Goal: Find specific page/section: Find specific page/section

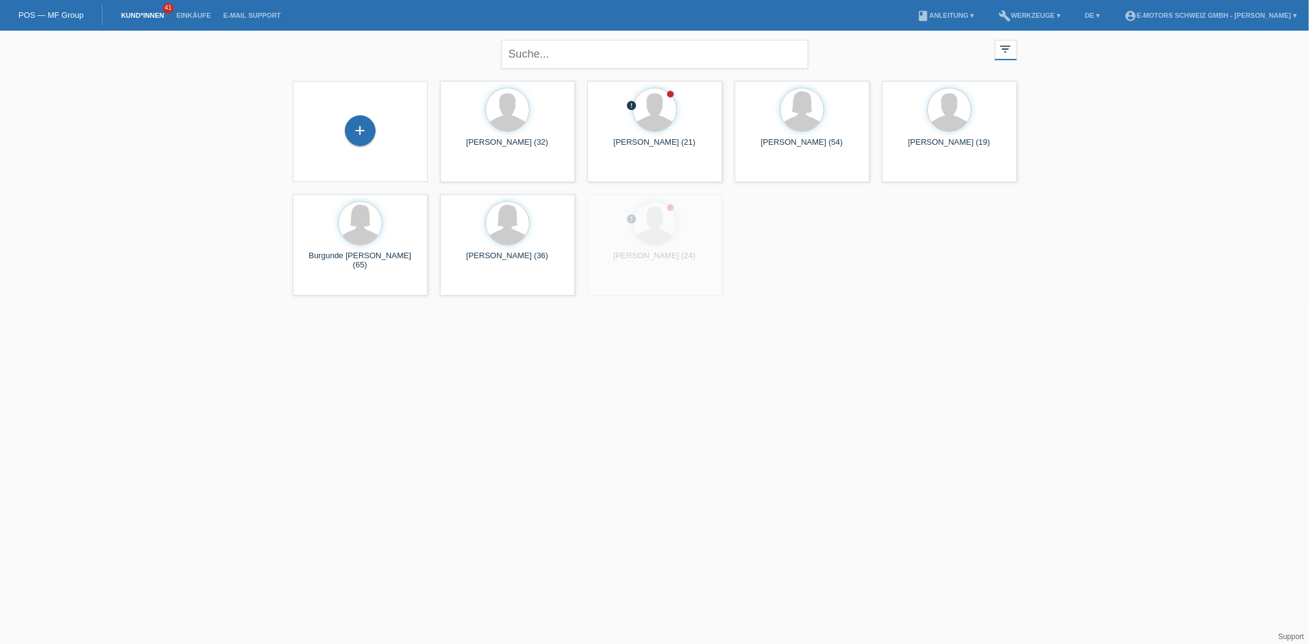
click at [200, 16] on link "Einkäufe" at bounding box center [193, 15] width 47 height 7
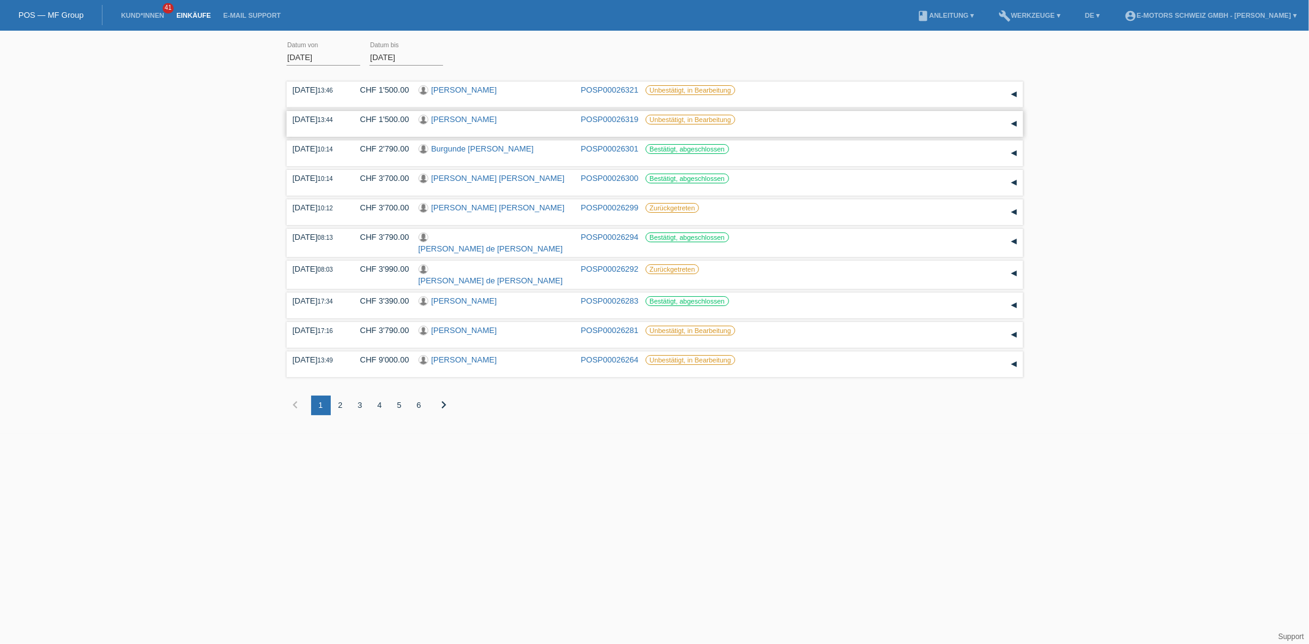
click at [462, 118] on link "[PERSON_NAME]" at bounding box center [464, 119] width 66 height 9
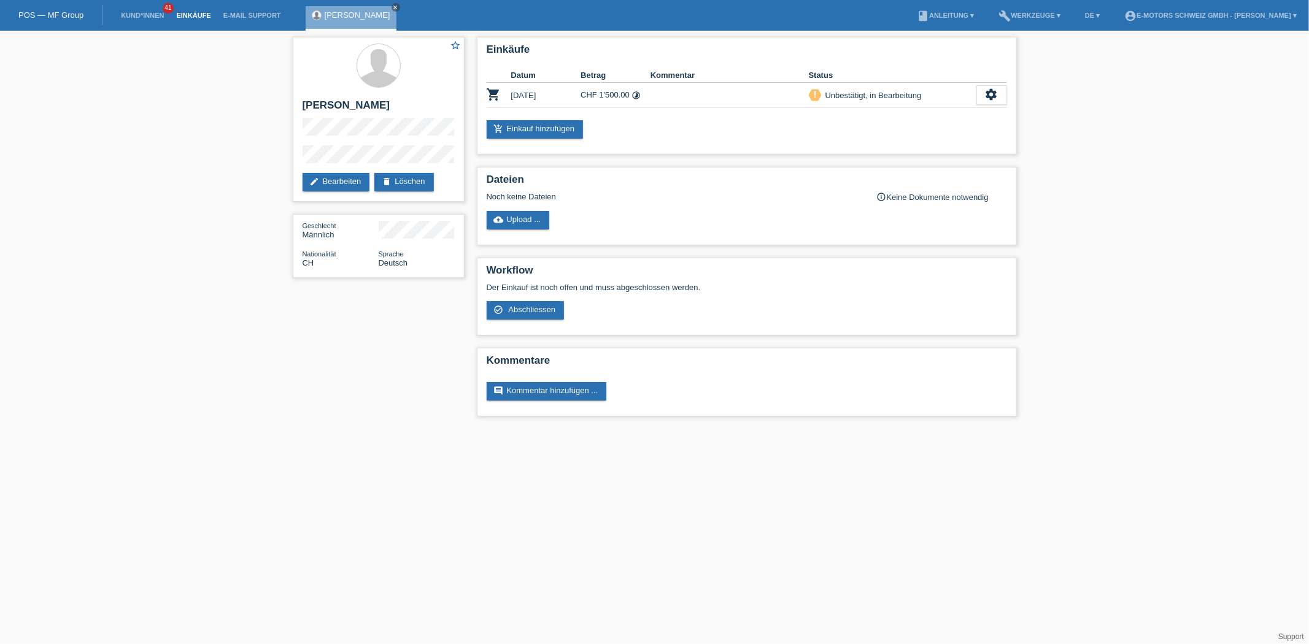
click at [193, 15] on link "Einkäufe" at bounding box center [193, 15] width 47 height 7
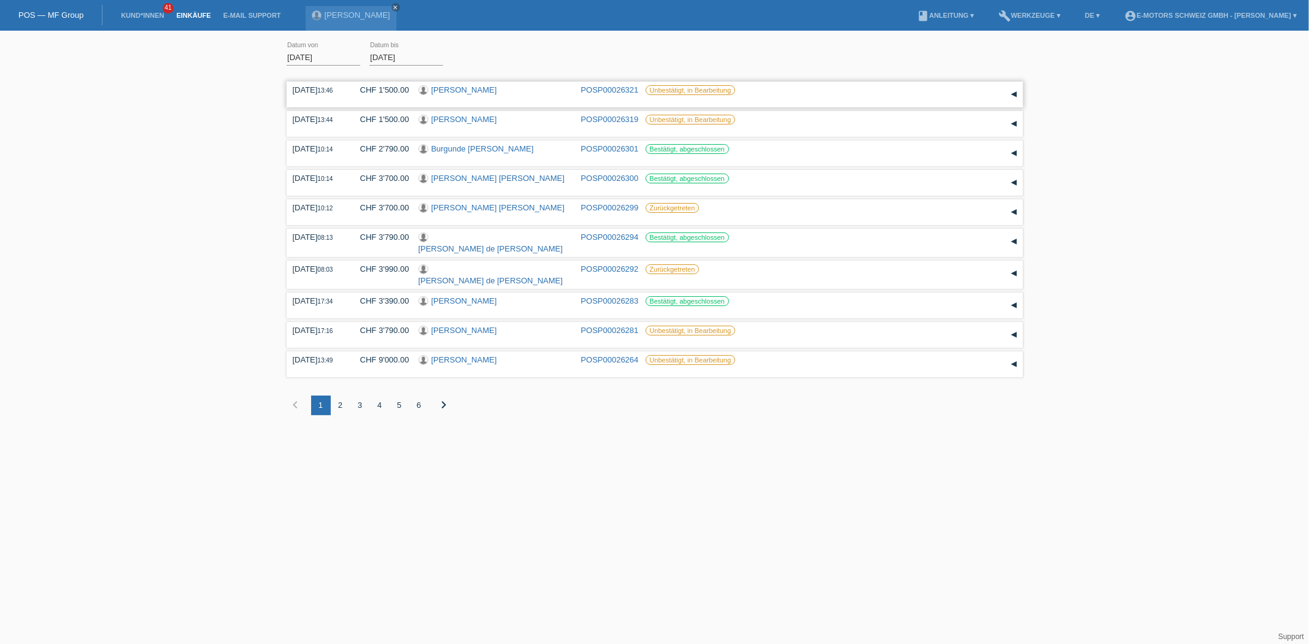
click at [450, 86] on link "[PERSON_NAME]" at bounding box center [464, 89] width 66 height 9
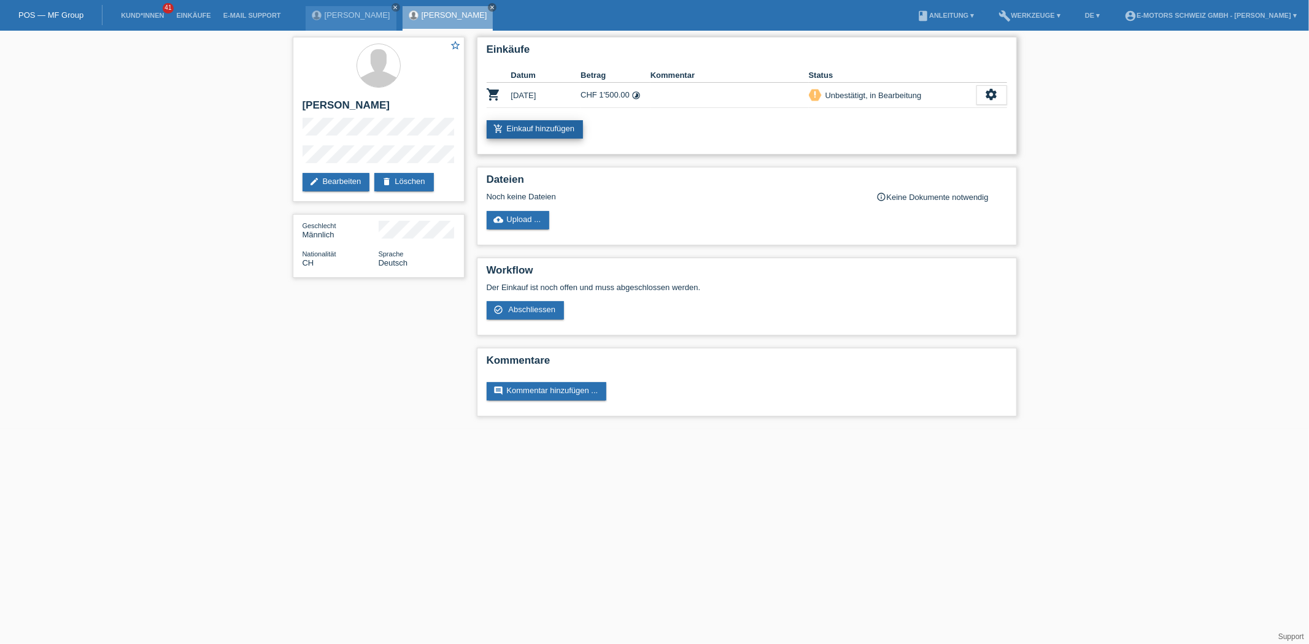
click at [539, 133] on link "add_shopping_cart Einkauf hinzufügen" at bounding box center [535, 129] width 97 height 18
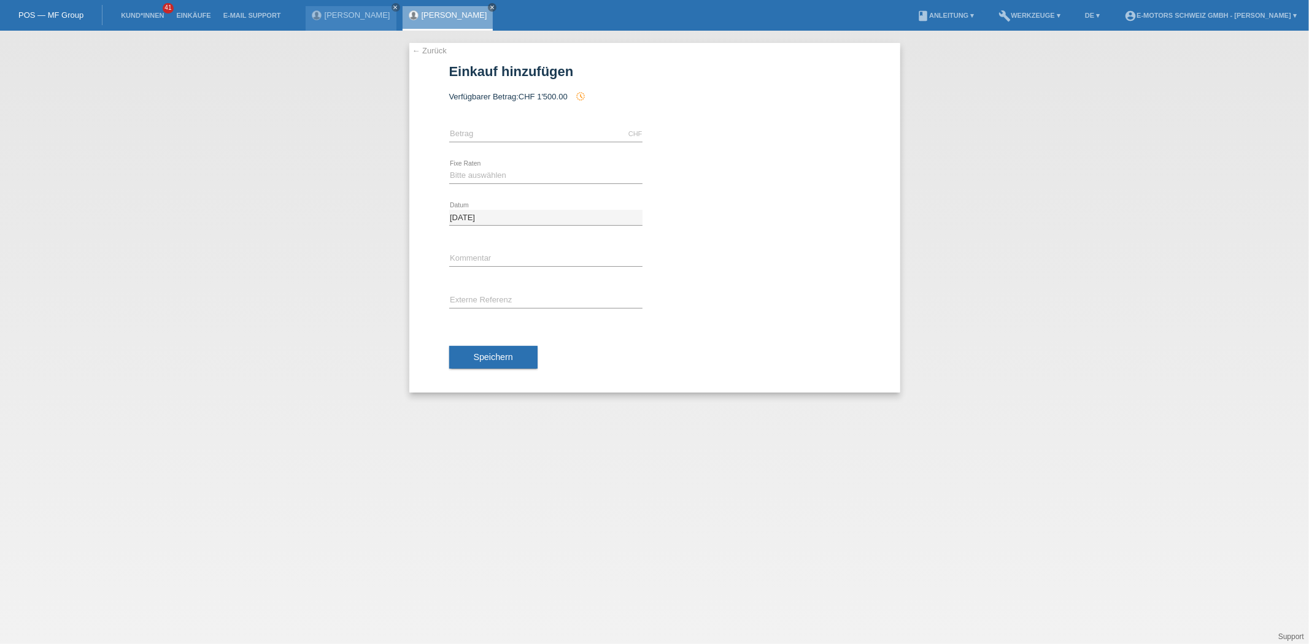
click at [415, 50] on link "← Zurück" at bounding box center [429, 50] width 34 height 9
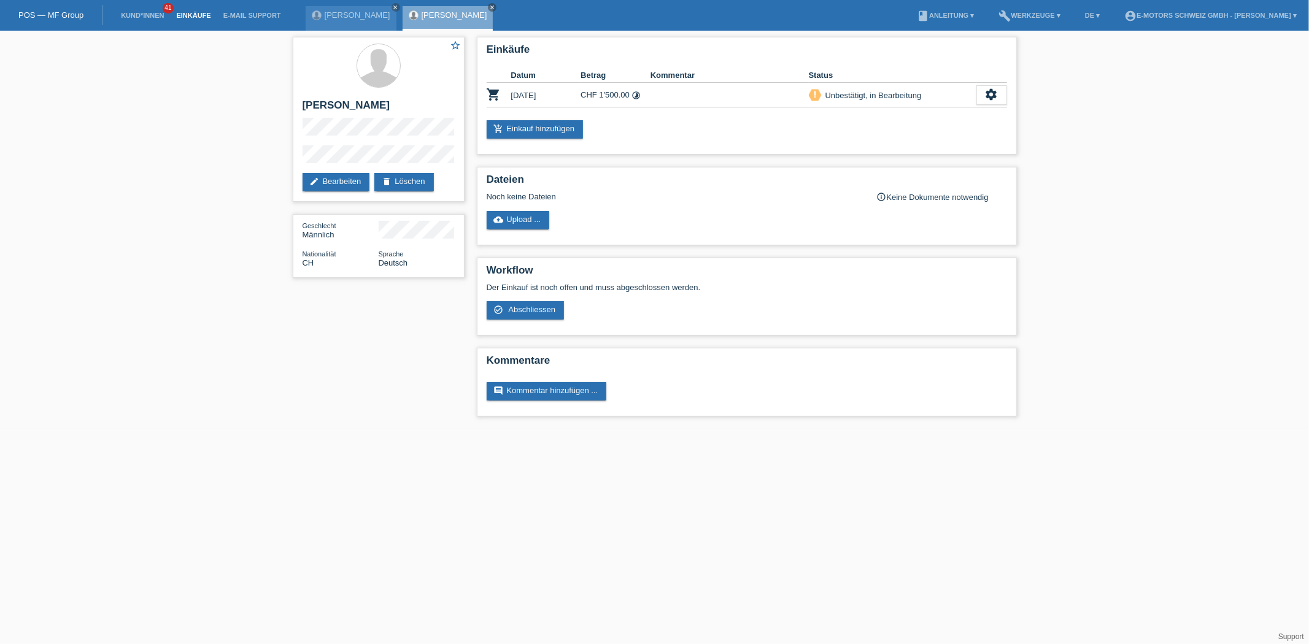
click at [199, 18] on link "Einkäufe" at bounding box center [193, 15] width 47 height 7
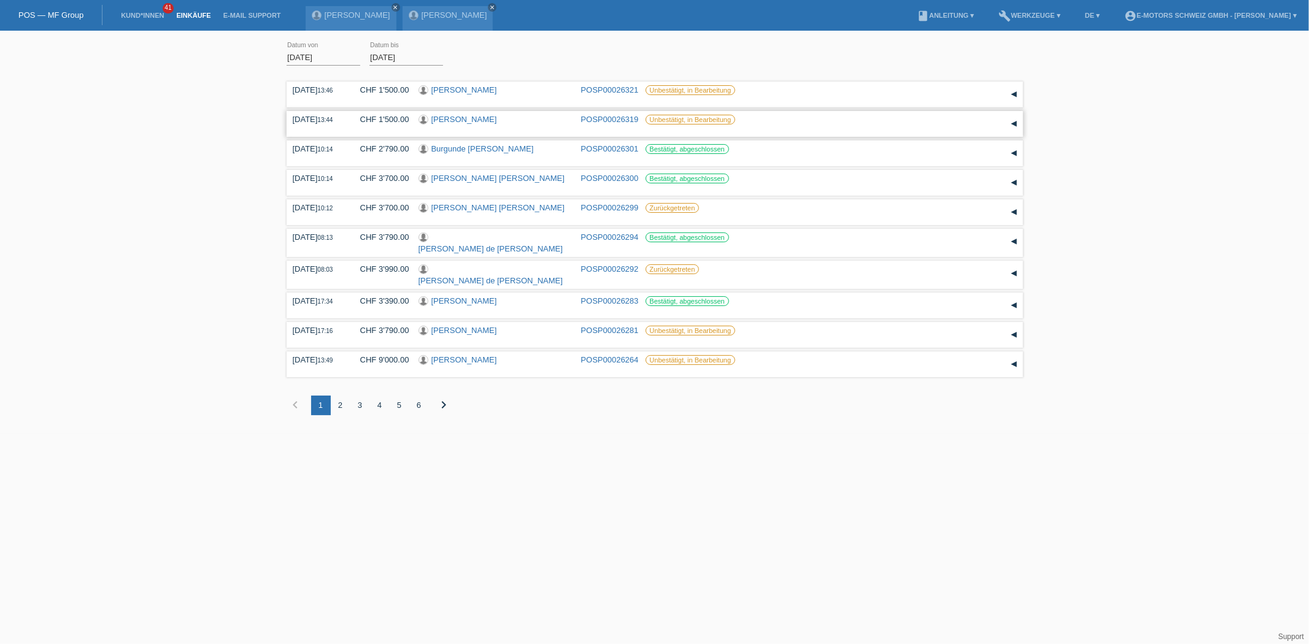
click at [469, 123] on link "[PERSON_NAME]" at bounding box center [464, 119] width 66 height 9
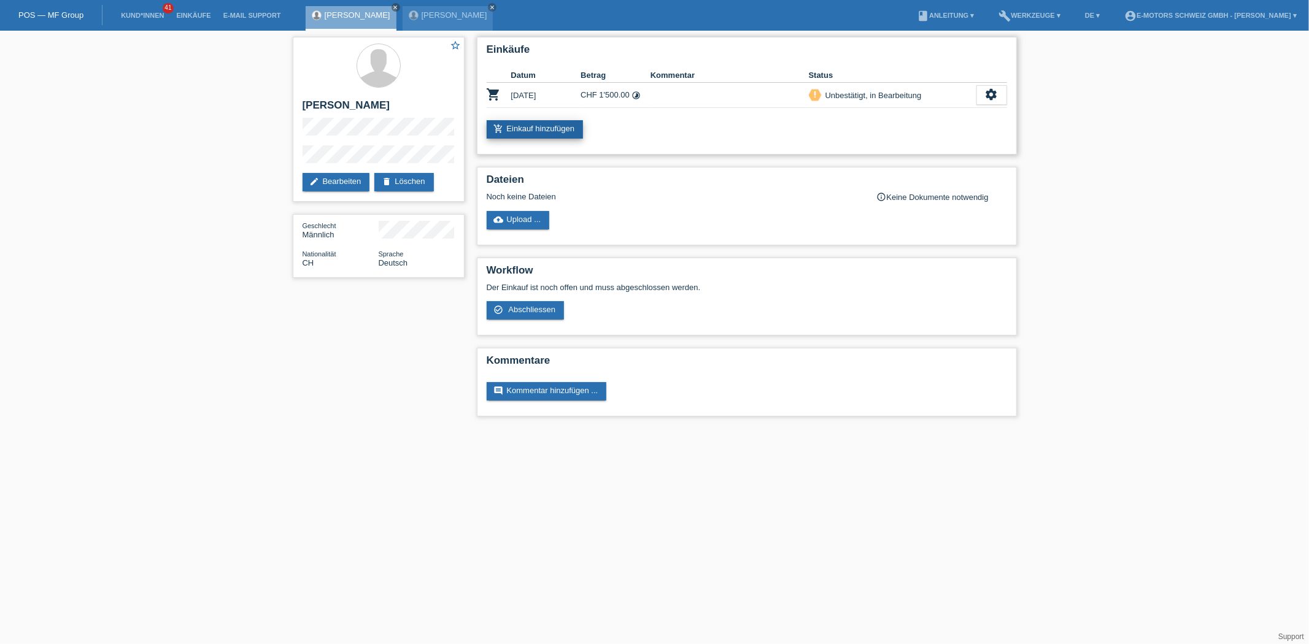
click at [559, 124] on link "add_shopping_cart Einkauf hinzufügen" at bounding box center [535, 129] width 97 height 18
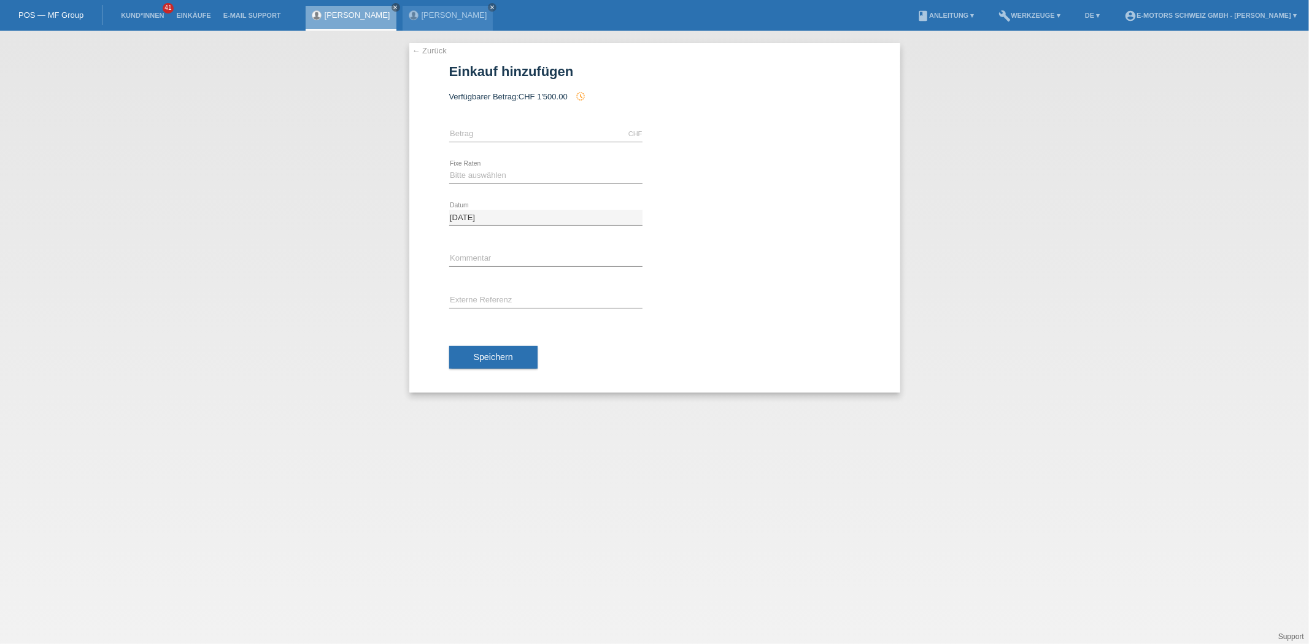
click at [432, 56] on div "← Zurück Einkauf hinzufügen Verfügbarer Betrag: CHF 1'500.00 history_toggle_off" at bounding box center [654, 218] width 491 height 350
click at [431, 52] on link "← Zurück" at bounding box center [429, 50] width 34 height 9
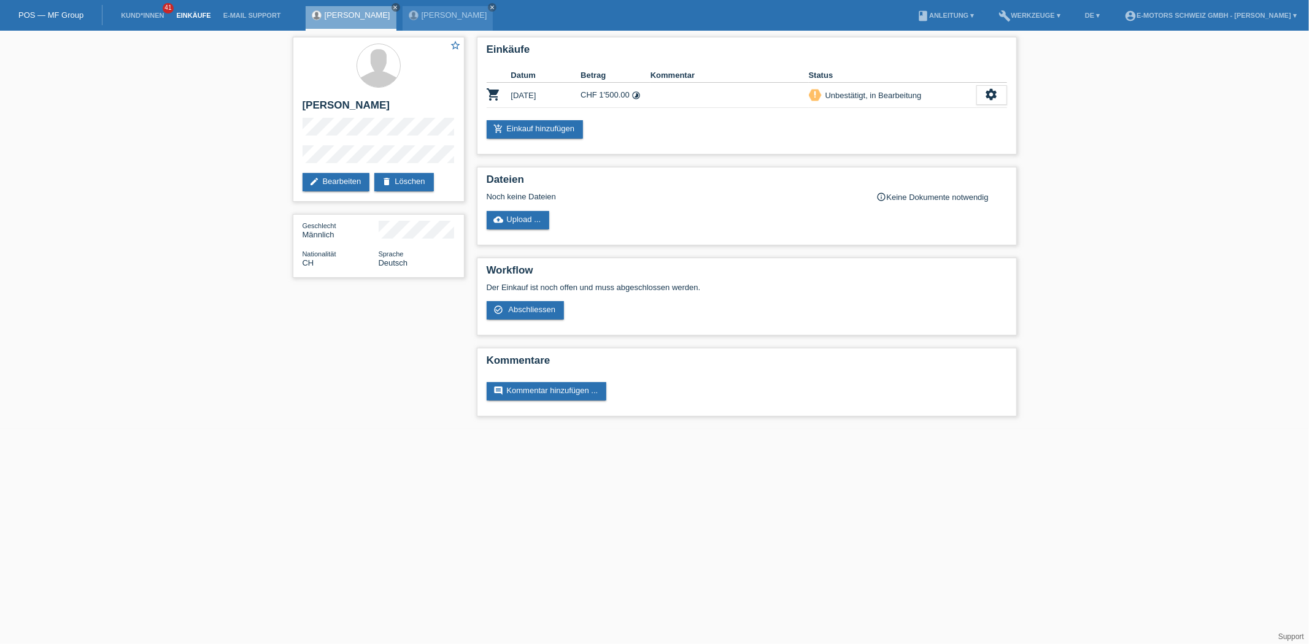
click at [196, 17] on link "Einkäufe" at bounding box center [193, 15] width 47 height 7
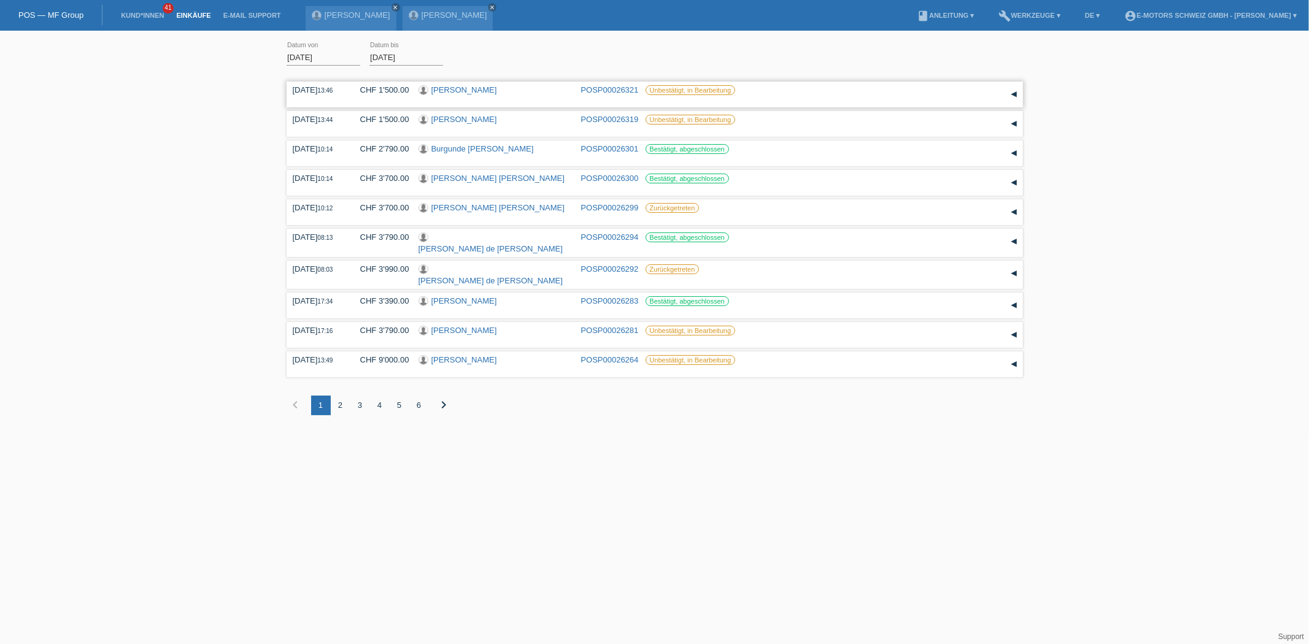
click at [448, 91] on link "[PERSON_NAME]" at bounding box center [464, 89] width 66 height 9
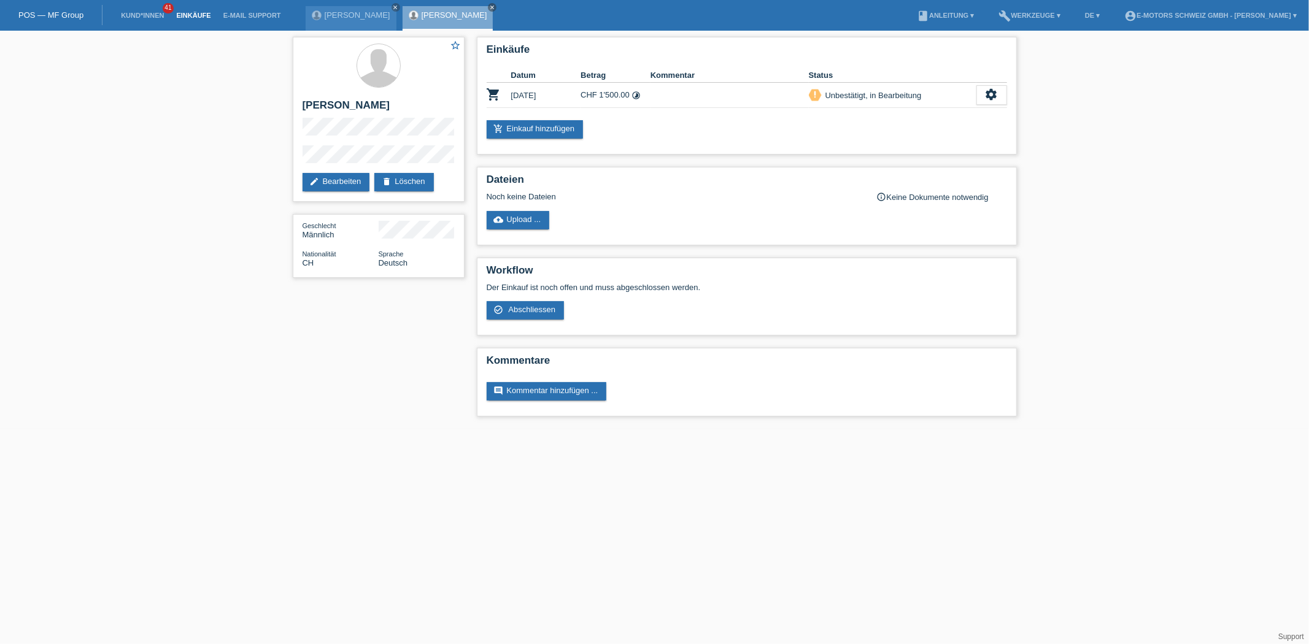
click at [186, 17] on link "Einkäufe" at bounding box center [193, 15] width 47 height 7
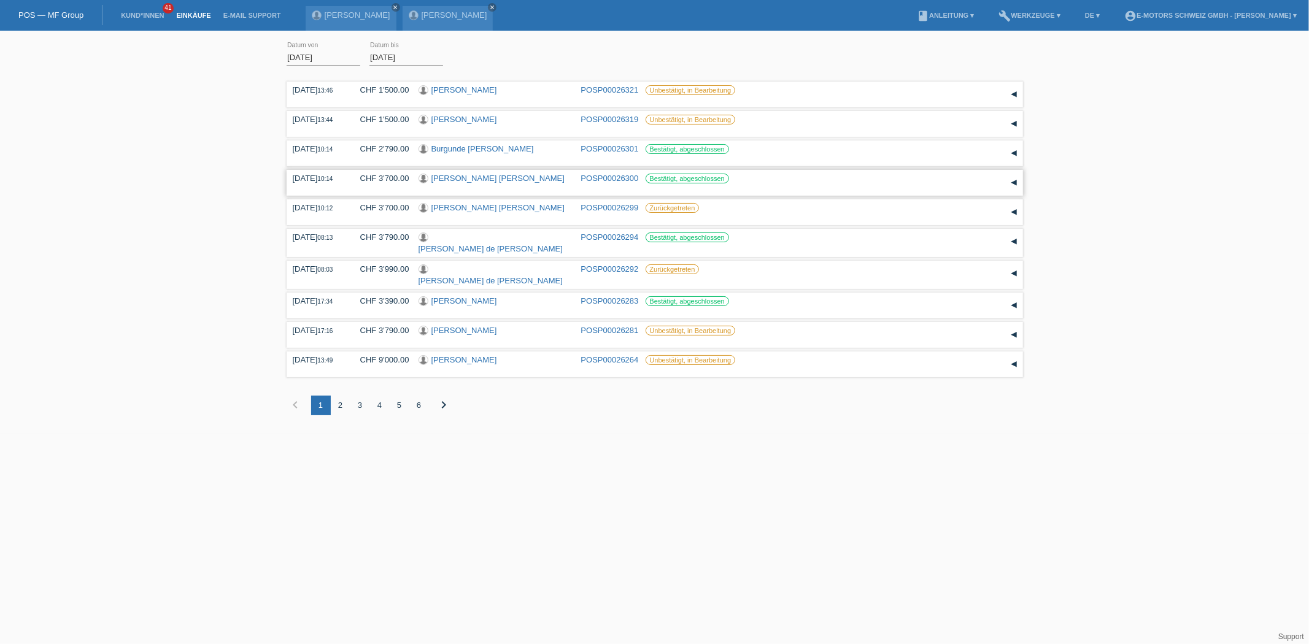
click at [470, 181] on link "[PERSON_NAME] [PERSON_NAME]" at bounding box center [497, 178] width 133 height 9
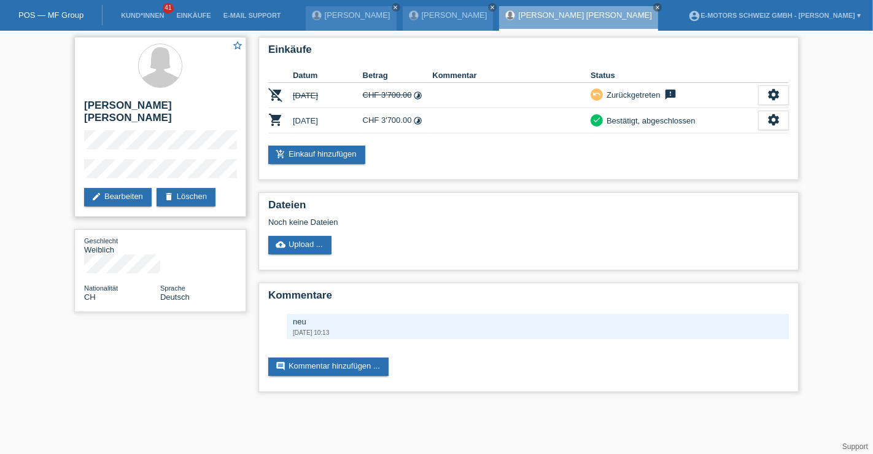
click at [190, 109] on h2 "[PERSON_NAME] [PERSON_NAME]" at bounding box center [160, 114] width 152 height 31
drag, startPoint x: 190, startPoint y: 109, endPoint x: 158, endPoint y: 105, distance: 32.2
click at [158, 105] on h2 "[PERSON_NAME] [PERSON_NAME]" at bounding box center [160, 114] width 152 height 31
copy h2 "Ameijeiras"
click at [203, 112] on h2 "[PERSON_NAME] [PERSON_NAME]" at bounding box center [160, 114] width 152 height 31
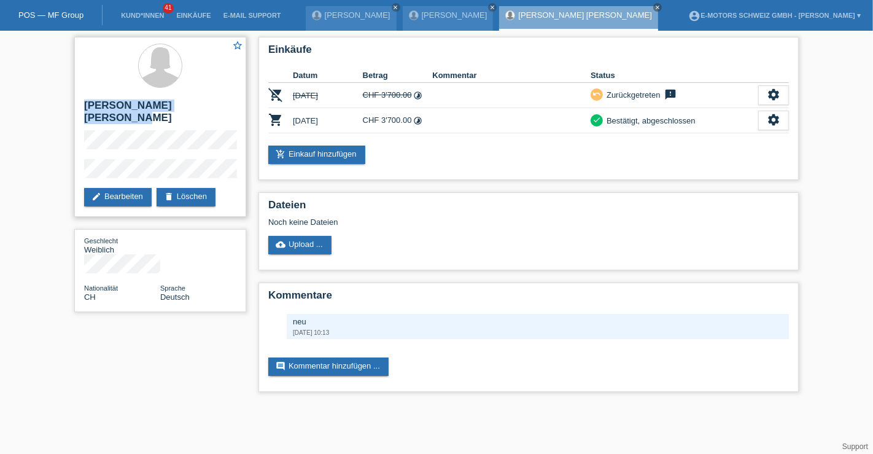
drag, startPoint x: 203, startPoint y: 112, endPoint x: 99, endPoint y: 104, distance: 104.6
click at [99, 104] on h2 "[PERSON_NAME] [PERSON_NAME]" at bounding box center [160, 114] width 152 height 31
click at [83, 150] on div "star_border Micaela Pazos Ameijeiras edit Bearbeiten delete Löschen" at bounding box center [160, 127] width 172 height 180
click at [764, 121] on div "settings" at bounding box center [773, 120] width 31 height 20
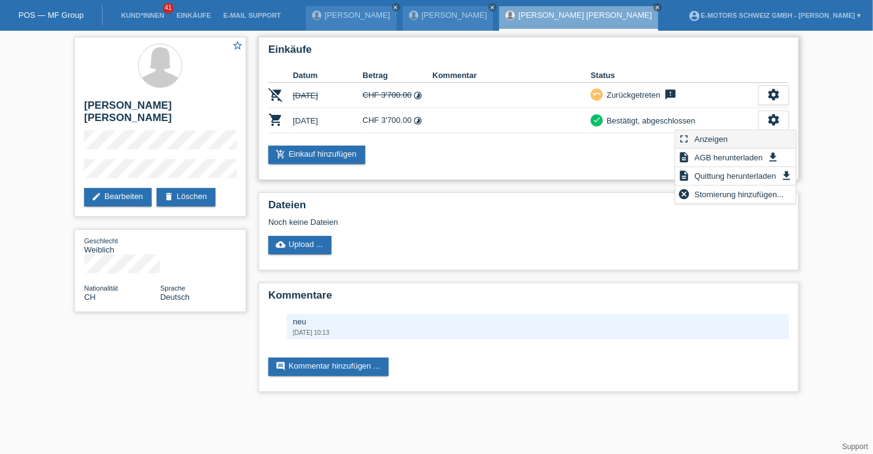
click at [727, 135] on span "Anzeigen" at bounding box center [710, 138] width 37 height 15
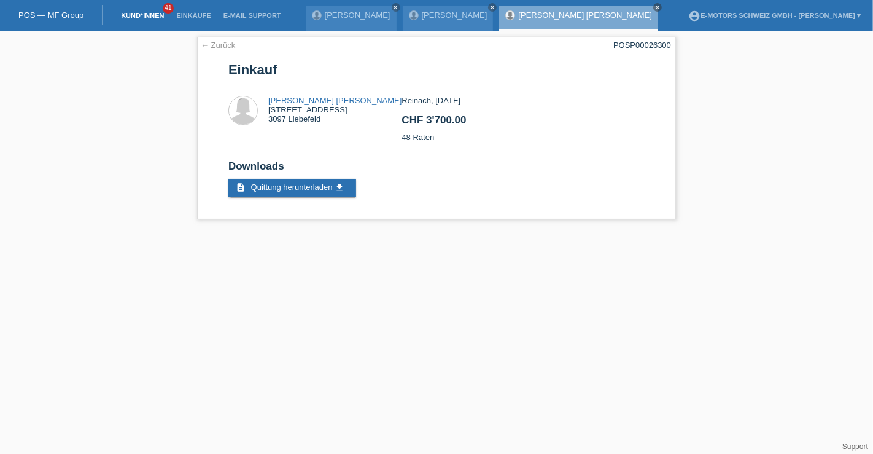
click at [154, 16] on link "Kund*innen" at bounding box center [142, 15] width 55 height 7
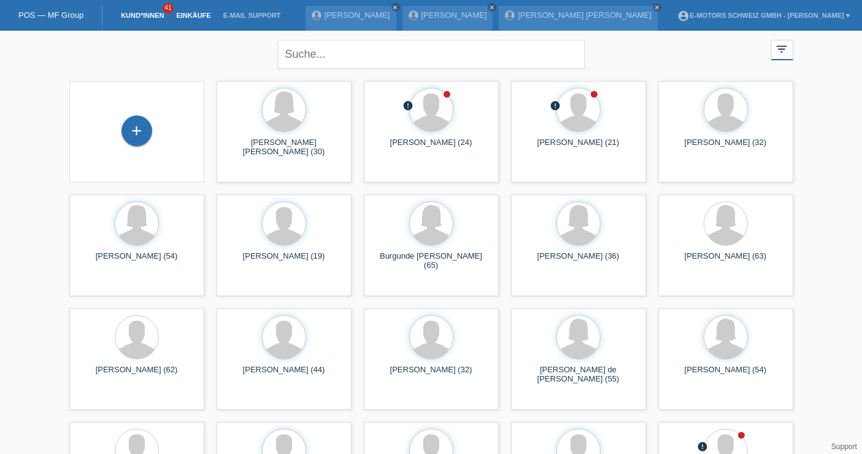
click at [191, 17] on link "Einkäufe" at bounding box center [193, 15] width 47 height 7
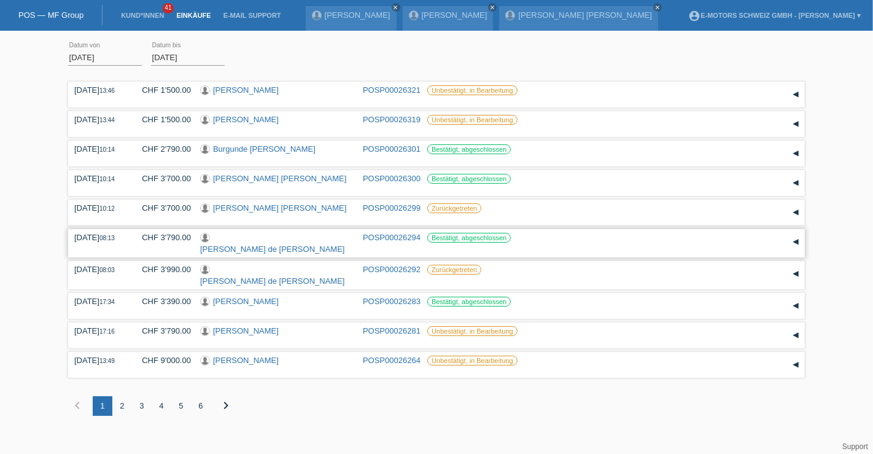
click at [291, 244] on link "[PERSON_NAME] de [PERSON_NAME]" at bounding box center [272, 248] width 145 height 9
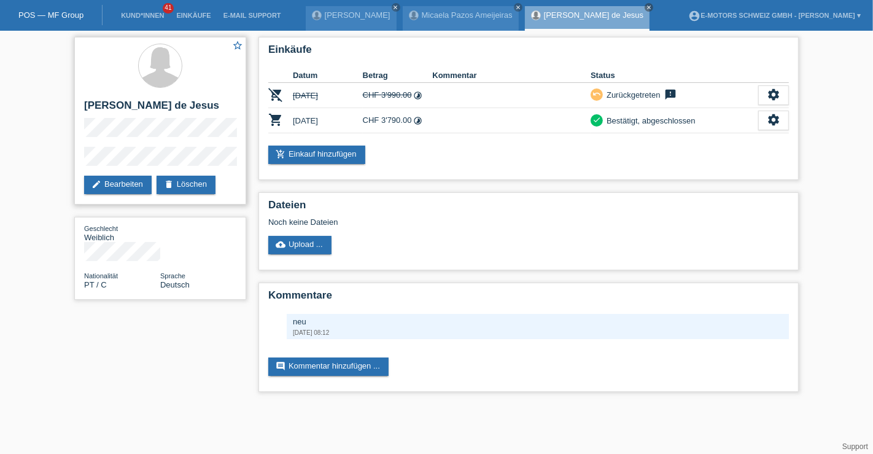
click at [101, 99] on h2 "[PERSON_NAME] de [PERSON_NAME]" at bounding box center [160, 108] width 152 height 18
drag, startPoint x: 101, startPoint y: 99, endPoint x: 107, endPoint y: 117, distance: 19.0
click at [107, 117] on h2 "[PERSON_NAME] de [PERSON_NAME]" at bounding box center [160, 108] width 152 height 18
copy h2 "[PERSON_NAME] de [PERSON_NAME]"
click at [156, 95] on div "star_border Maria Celeste Oliveira de Jesus edit Bearbeiten delete Löschen" at bounding box center [160, 121] width 172 height 168
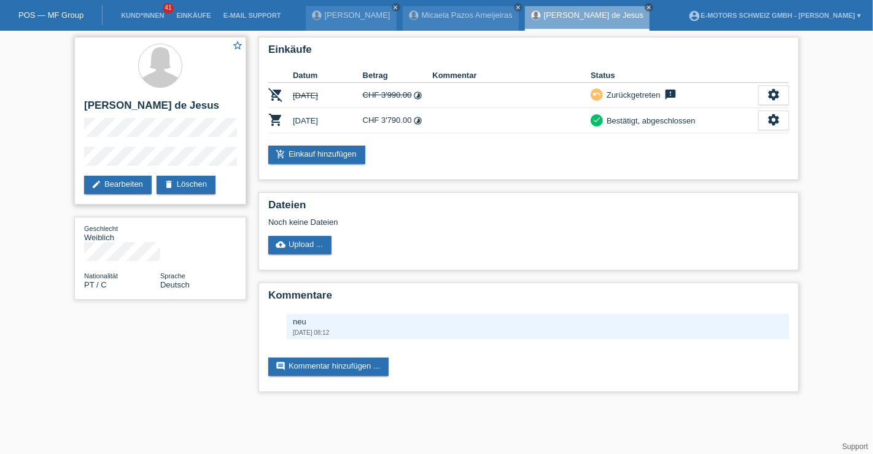
click at [168, 104] on h2 "[PERSON_NAME] de [PERSON_NAME]" at bounding box center [160, 108] width 152 height 18
copy h2 "Oliveira"
click at [164, 117] on h2 "[PERSON_NAME] de [PERSON_NAME]" at bounding box center [160, 108] width 152 height 18
click at [158, 249] on div "Geschlecht Weiblich" at bounding box center [160, 241] width 152 height 37
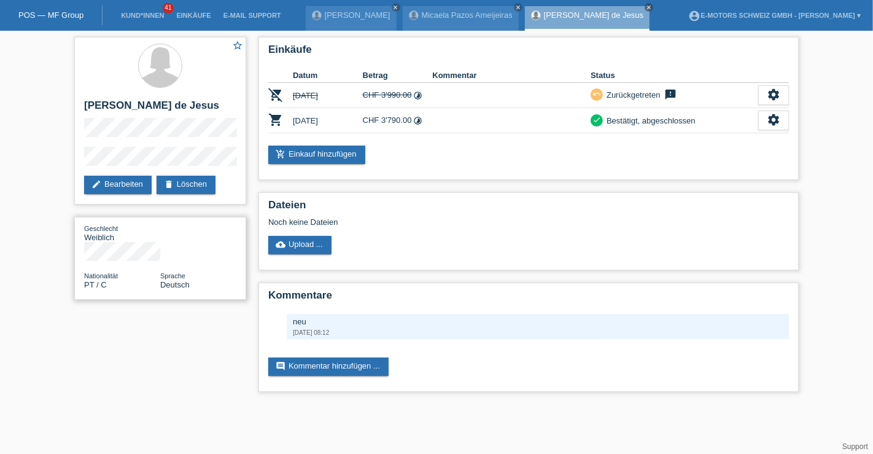
click at [158, 242] on div "Geschlecht Weiblich" at bounding box center [122, 232] width 76 height 18
click at [145, 355] on div "star_border Maria Celeste Oliveira de Jesus edit Bearbeiten delete Löschen Gesc…" at bounding box center [436, 217] width 736 height 373
click at [767, 122] on icon "settings" at bounding box center [774, 120] width 14 height 14
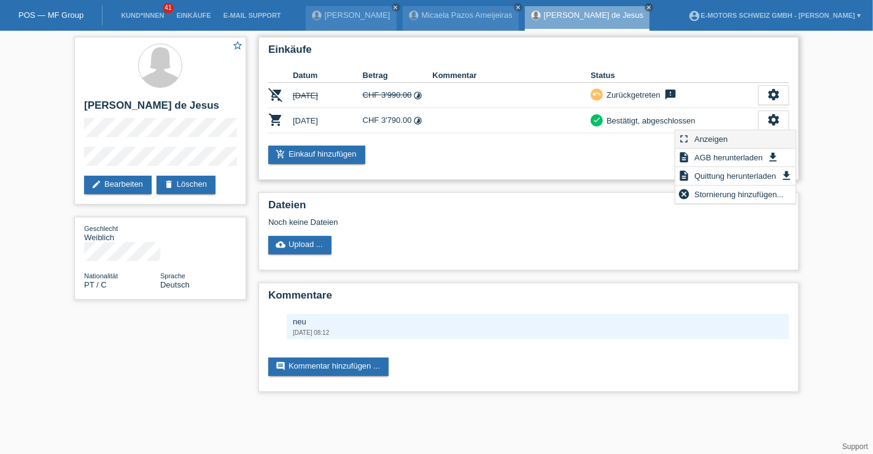
click at [753, 140] on div "fullscreen Anzeigen" at bounding box center [735, 139] width 120 height 18
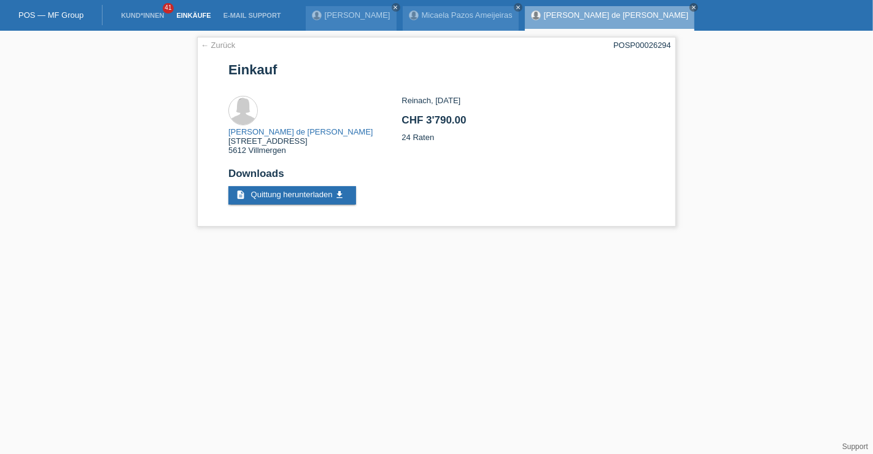
click at [193, 17] on link "Einkäufe" at bounding box center [193, 15] width 47 height 7
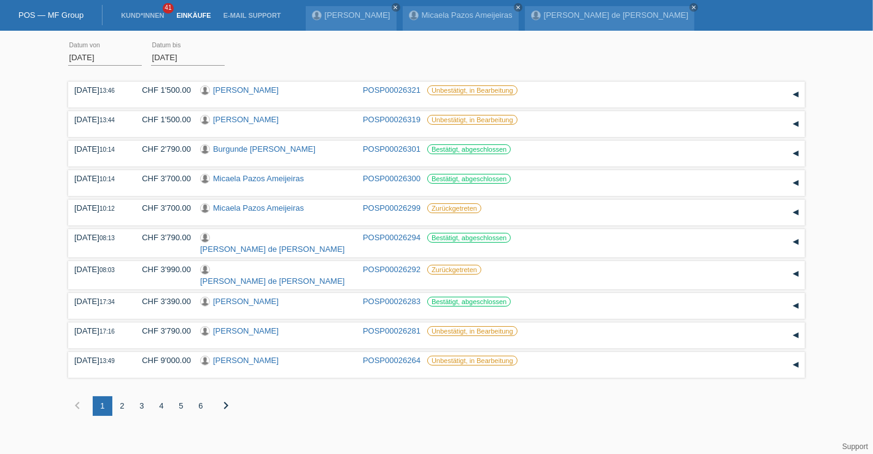
click at [115, 401] on div "2" at bounding box center [122, 406] width 20 height 20
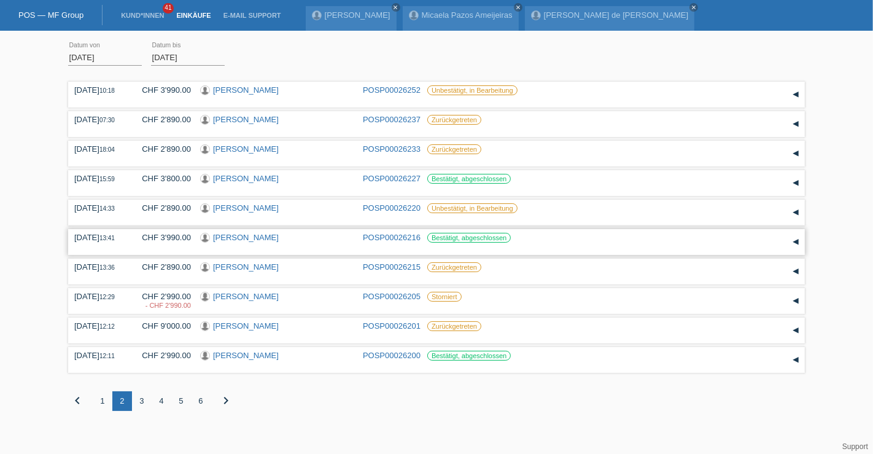
drag, startPoint x: 316, startPoint y: 244, endPoint x: 211, endPoint y: 242, distance: 105.6
click at [211, 242] on div "Barzan Ramadhan Ali Ali" at bounding box center [276, 239] width 153 height 12
click at [238, 241] on link "Barzan Ramadhan Ali Ali" at bounding box center [246, 237] width 66 height 9
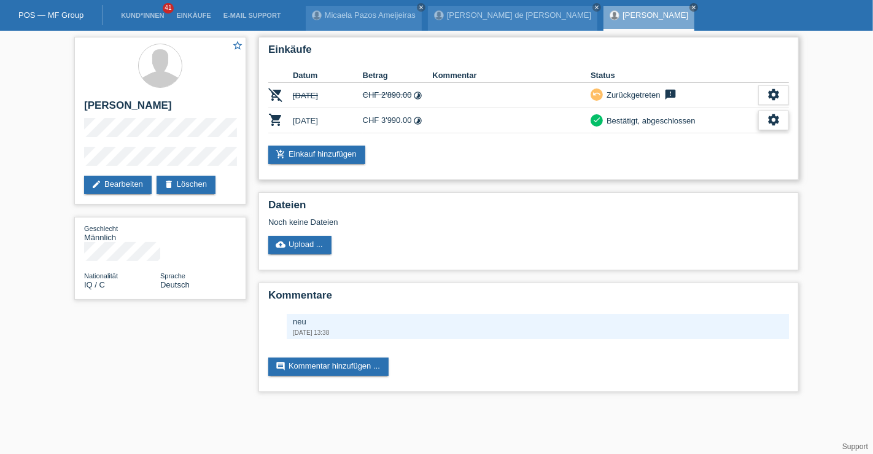
click at [778, 120] on icon "settings" at bounding box center [774, 120] width 14 height 14
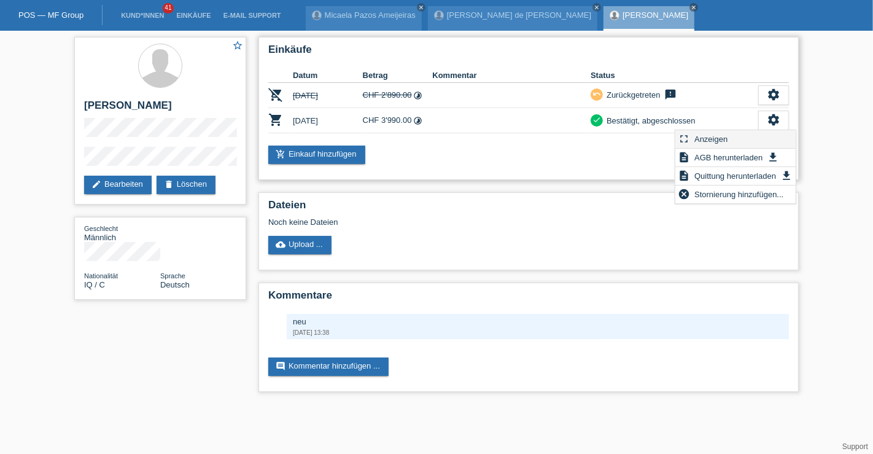
click at [766, 136] on div "fullscreen Anzeigen" at bounding box center [735, 139] width 120 height 18
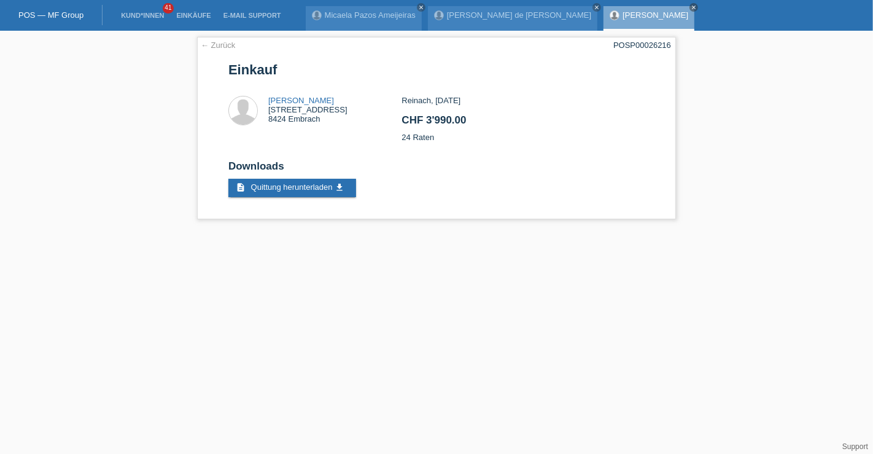
click at [624, 14] on link "[PERSON_NAME]" at bounding box center [655, 14] width 66 height 9
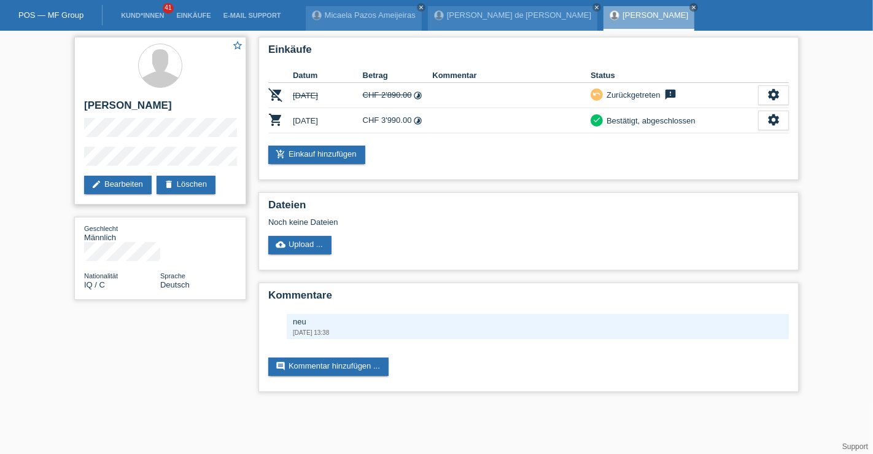
click at [201, 106] on h2 "[PERSON_NAME]" at bounding box center [160, 108] width 152 height 18
drag, startPoint x: 201, startPoint y: 106, endPoint x: 100, endPoint y: 113, distance: 101.5
click at [100, 113] on h2 "[PERSON_NAME]" at bounding box center [160, 108] width 152 height 18
copy h2 "[PERSON_NAME]"
click at [85, 153] on div "star_border [PERSON_NAME] edit Bearbeiten delete Löschen" at bounding box center [160, 121] width 172 height 168
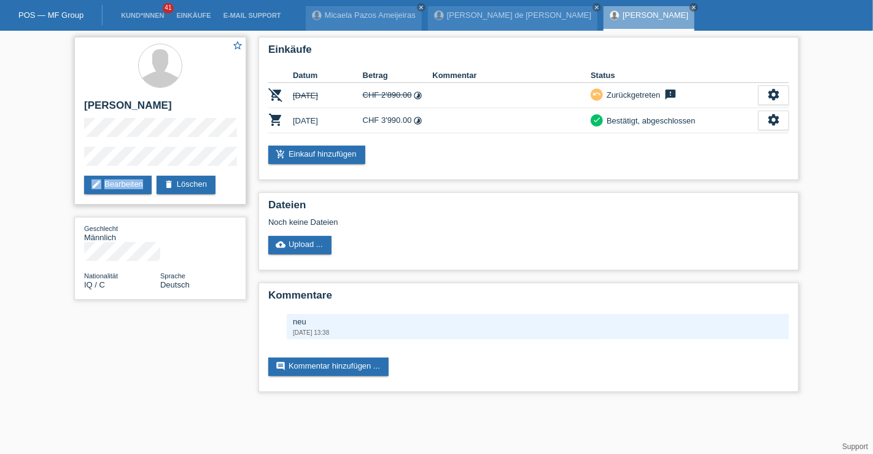
drag, startPoint x: 185, startPoint y: 167, endPoint x: 80, endPoint y: 161, distance: 105.1
click at [80, 161] on div "star_border [PERSON_NAME] edit Bearbeiten delete Löschen" at bounding box center [160, 121] width 172 height 168
click at [83, 161] on div "star_border [PERSON_NAME] edit Bearbeiten delete Löschen" at bounding box center [160, 121] width 172 height 168
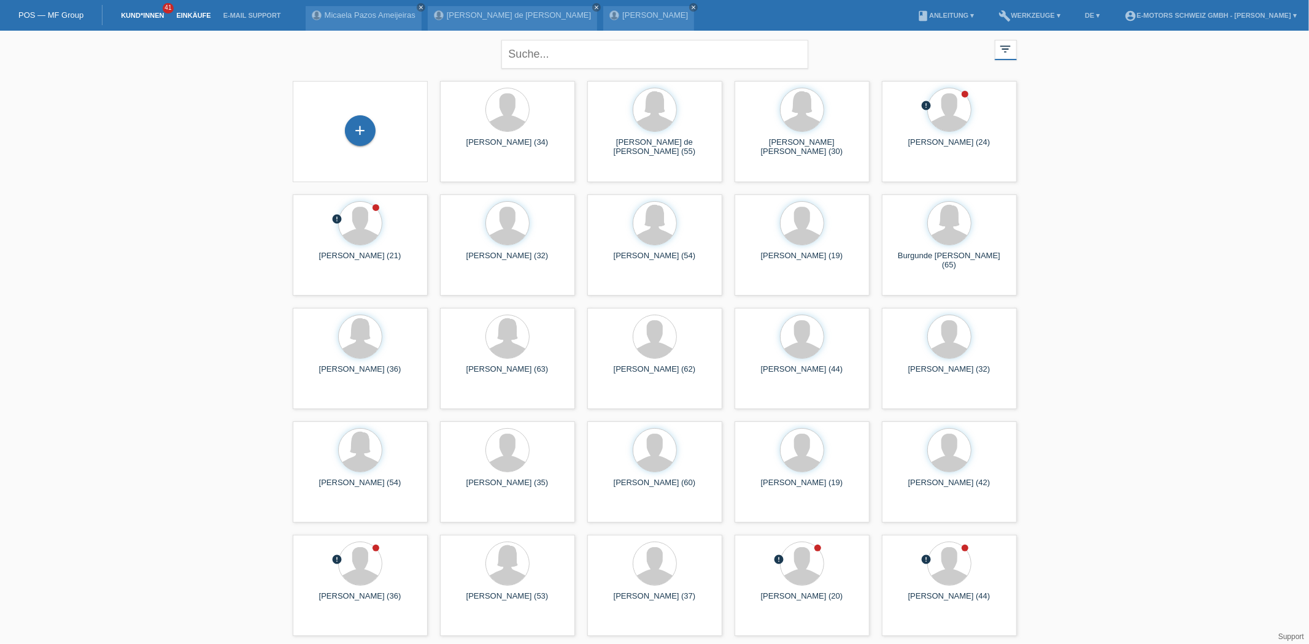
click at [195, 14] on link "Einkäufe" at bounding box center [193, 15] width 47 height 7
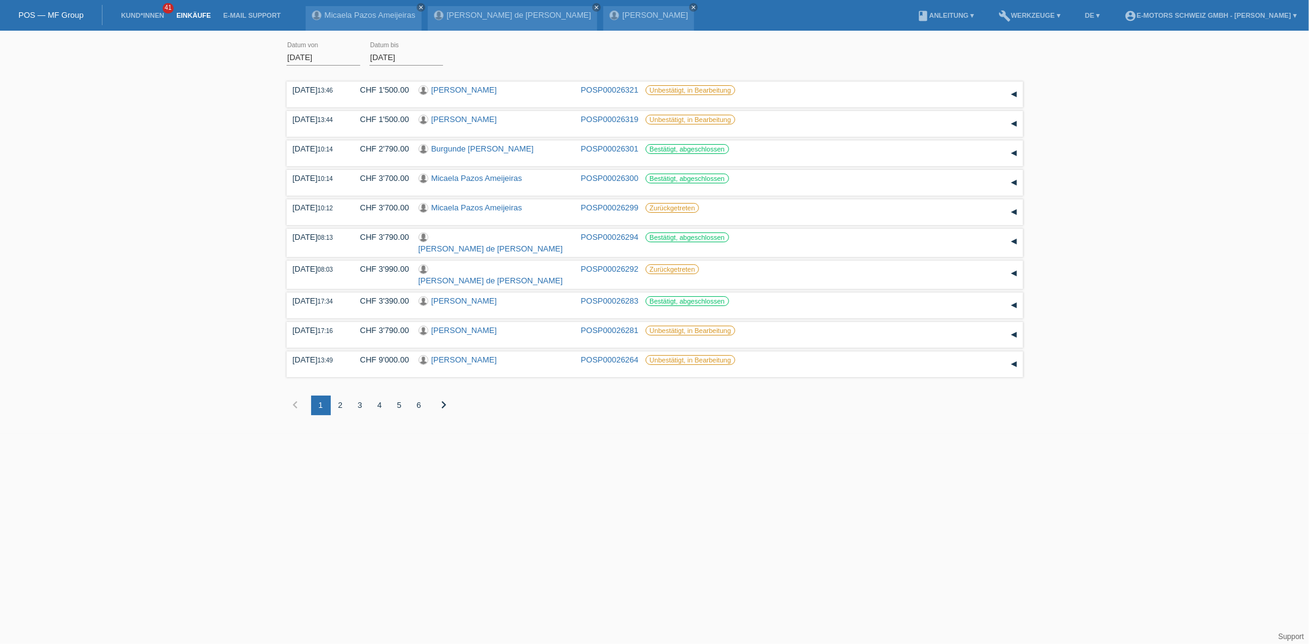
click at [354, 401] on div "3" at bounding box center [360, 406] width 20 height 20
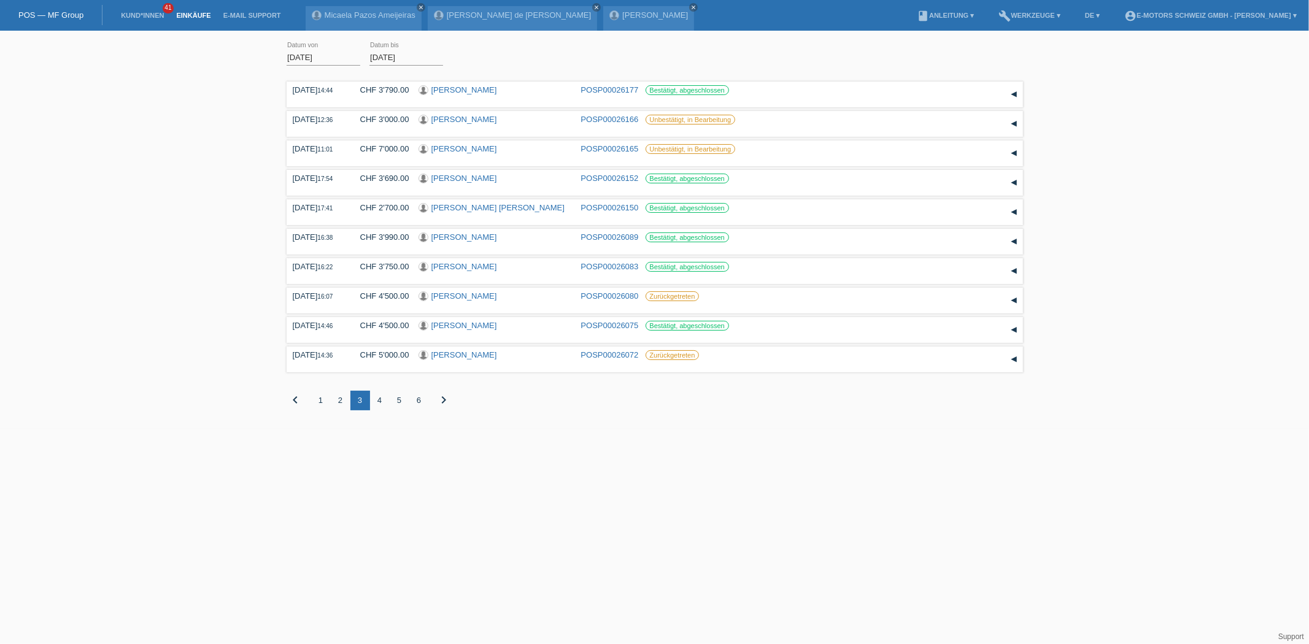
click at [381, 397] on div "4" at bounding box center [380, 401] width 20 height 20
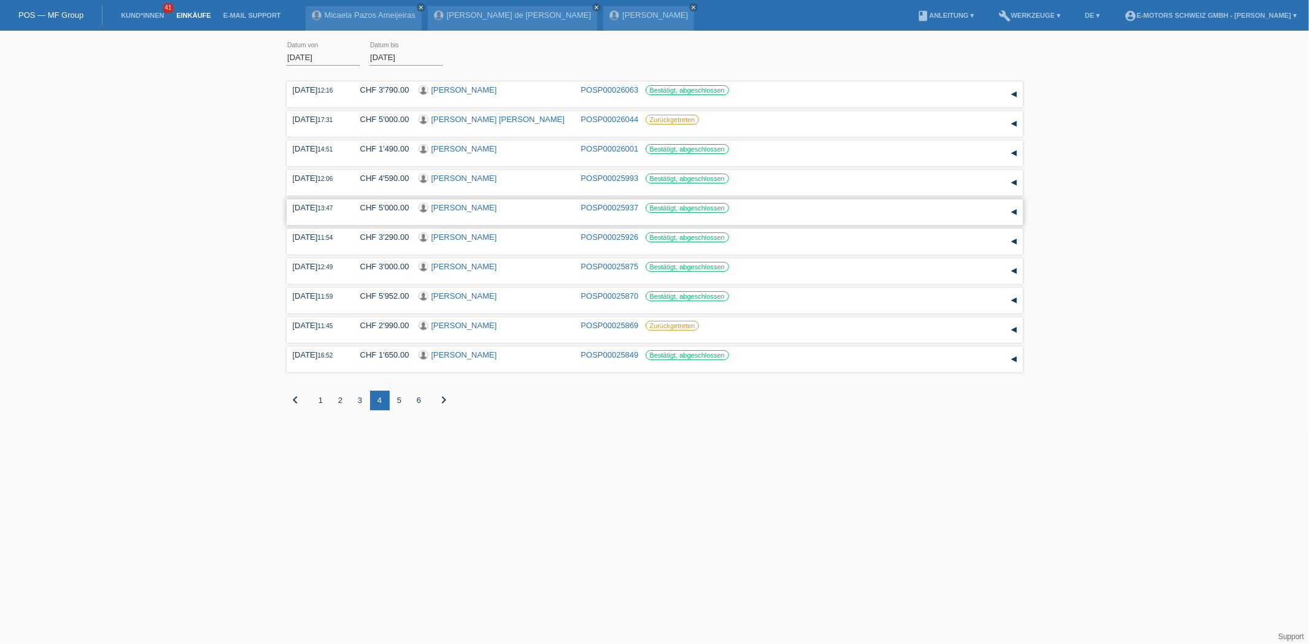
click at [462, 210] on link "[PERSON_NAME]" at bounding box center [464, 207] width 66 height 9
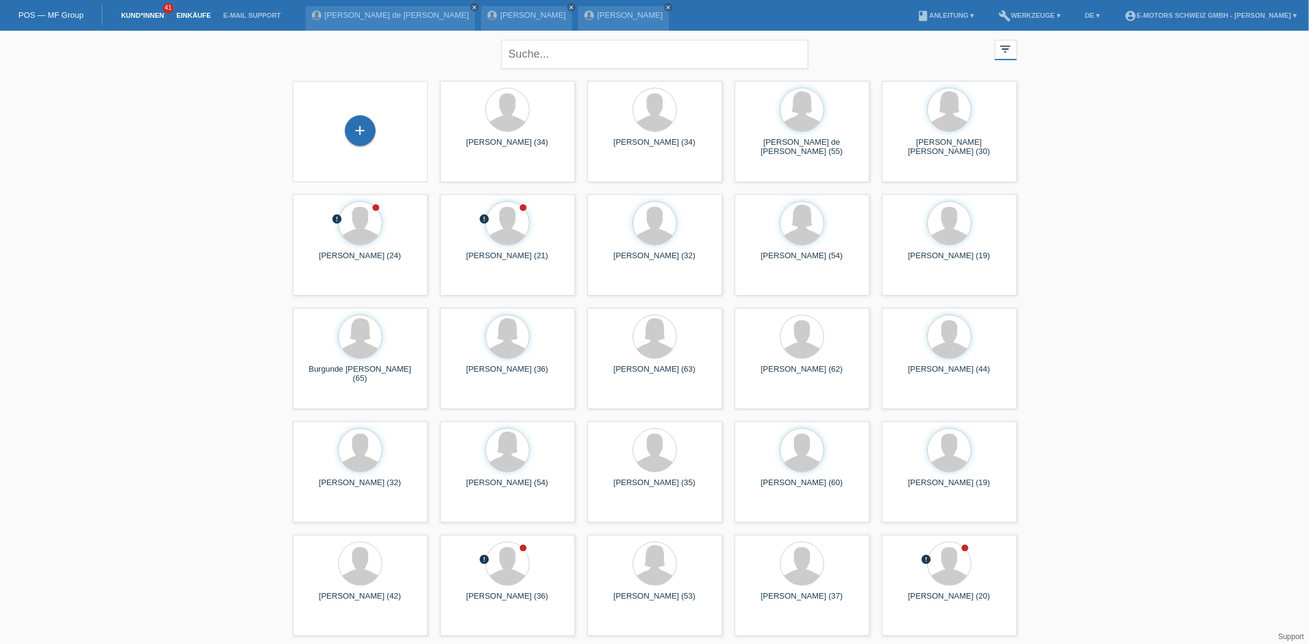
click at [188, 14] on link "Einkäufe" at bounding box center [193, 15] width 47 height 7
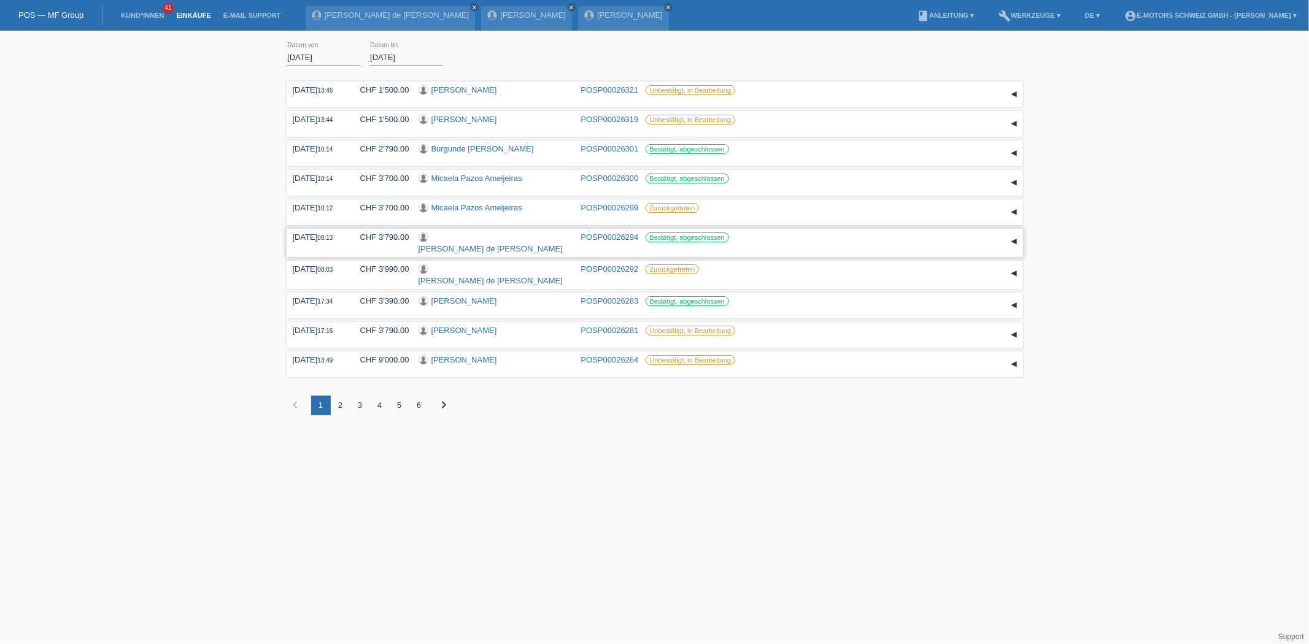
click at [505, 244] on link "[PERSON_NAME] de [PERSON_NAME]" at bounding box center [491, 248] width 145 height 9
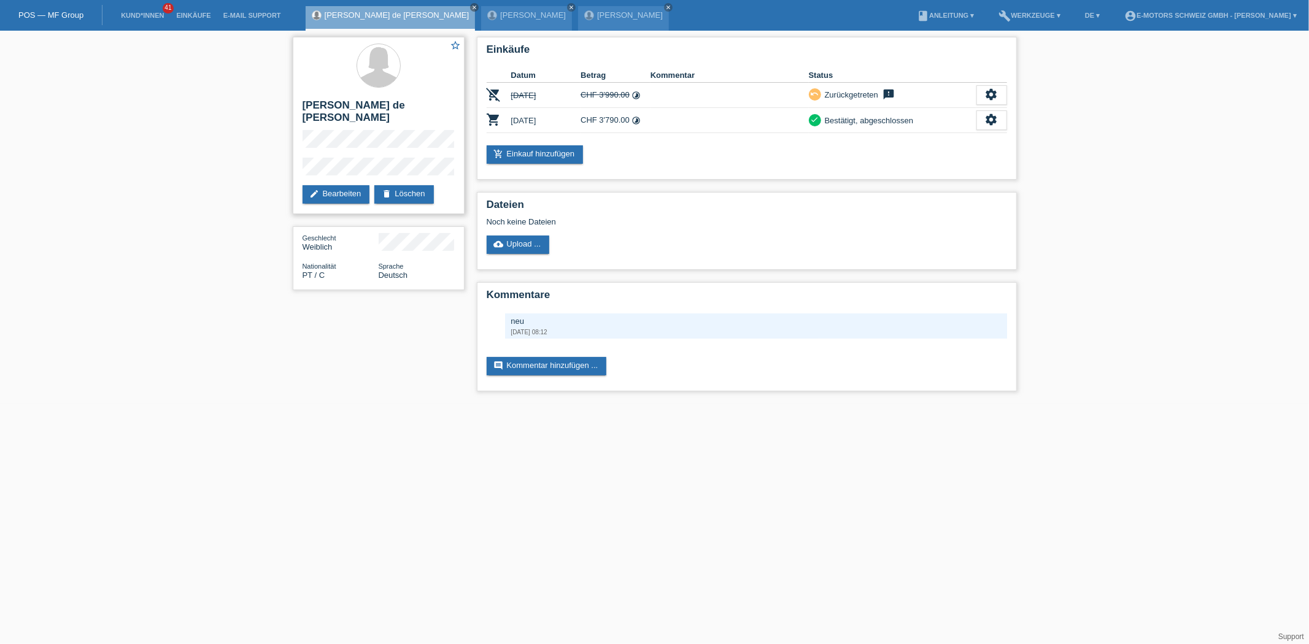
click at [304, 105] on h2 "[PERSON_NAME] de [PERSON_NAME]" at bounding box center [379, 114] width 152 height 31
click at [406, 172] on div "star_border [PERSON_NAME] de [PERSON_NAME] edit Bearbeiten delete Löschen" at bounding box center [379, 125] width 172 height 177
click at [327, 114] on h2 "[PERSON_NAME] de [PERSON_NAME]" at bounding box center [379, 114] width 152 height 31
